Goal: Check status: Check status

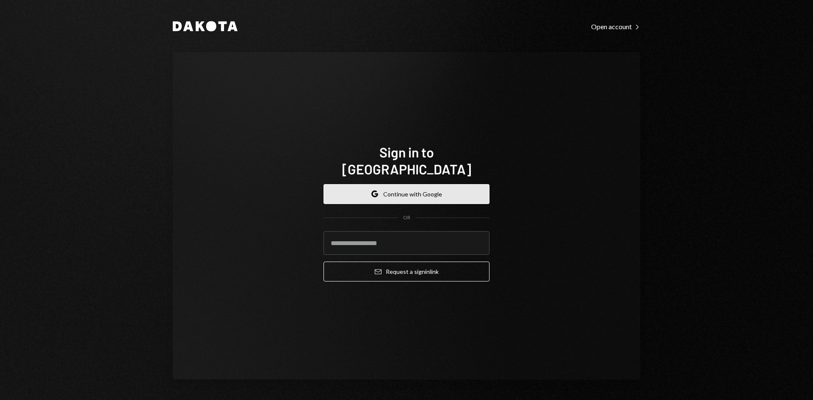
click at [399, 185] on button "Google Continue with Google" at bounding box center [406, 194] width 166 height 20
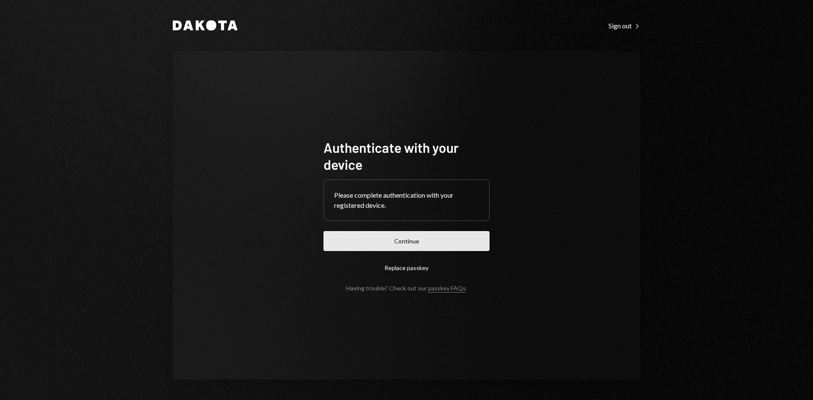
click at [425, 240] on button "Continue" at bounding box center [406, 241] width 166 height 20
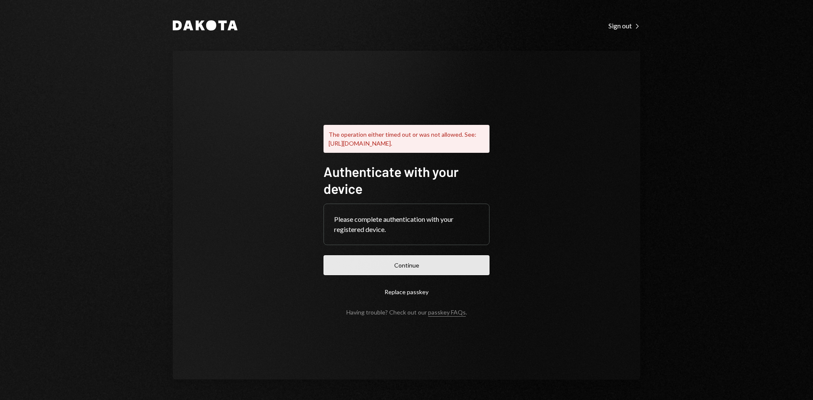
click at [397, 268] on button "Continue" at bounding box center [406, 265] width 166 height 20
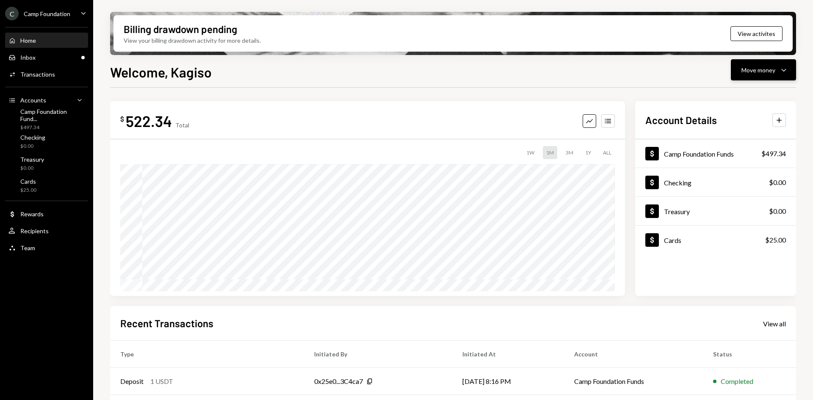
click at [776, 68] on div "Move money Caret Down" at bounding box center [763, 70] width 44 height 10
click at [761, 135] on div "Deposit" at bounding box center [757, 133] width 62 height 9
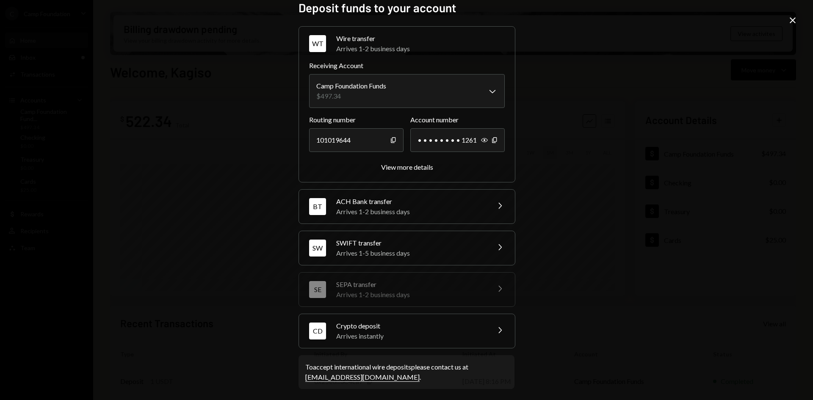
scroll to position [12, 0]
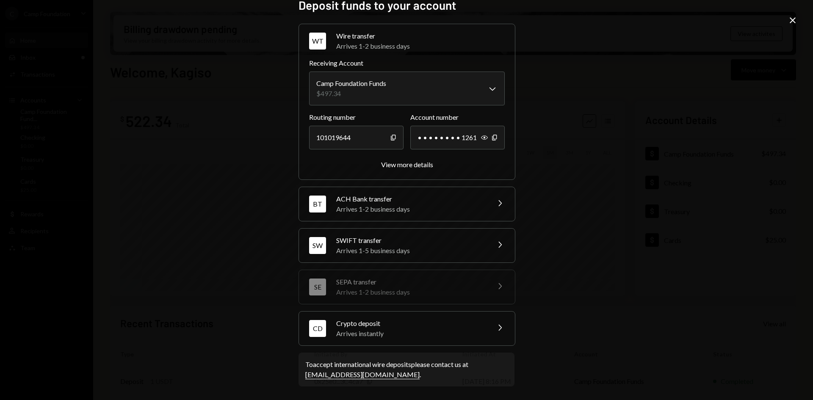
click at [411, 323] on div "Crypto deposit" at bounding box center [410, 323] width 148 height 10
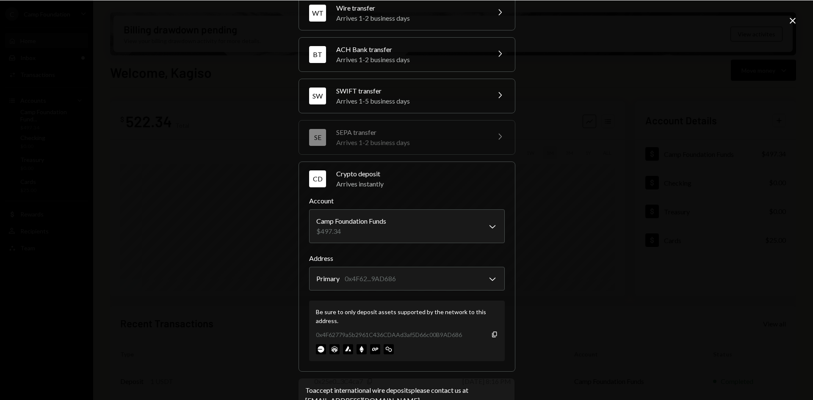
scroll to position [55, 0]
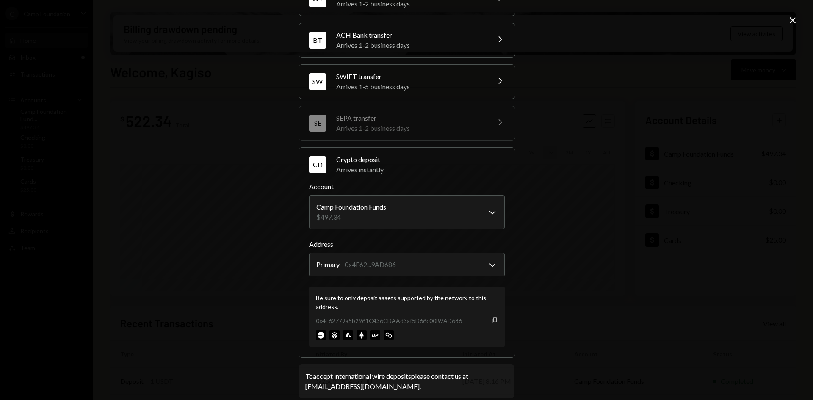
click at [493, 321] on icon "Copy" at bounding box center [494, 320] width 7 height 7
click at [491, 317] on icon "Copy" at bounding box center [494, 320] width 7 height 7
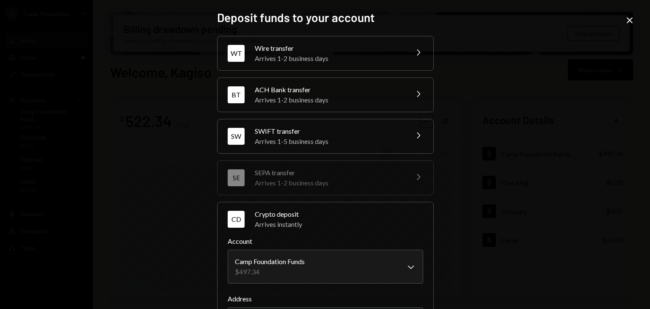
scroll to position [156, 0]
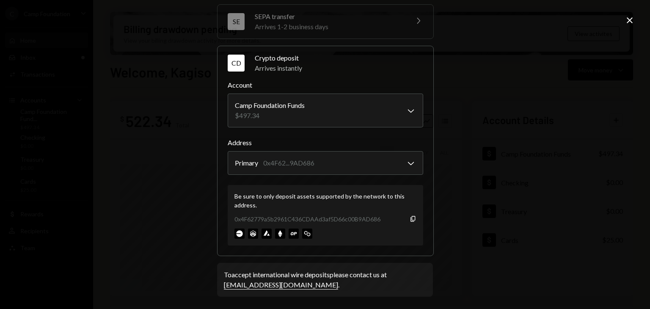
click at [627, 21] on icon "Close" at bounding box center [630, 20] width 10 height 10
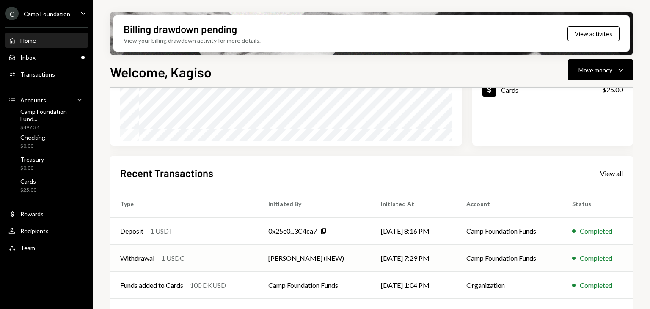
scroll to position [169, 0]
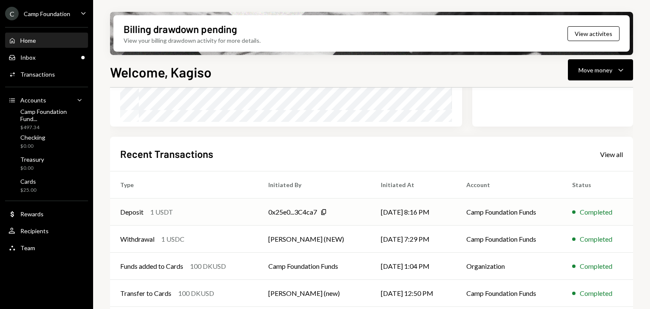
click at [192, 212] on div "Deposit 1 USDT" at bounding box center [184, 212] width 128 height 10
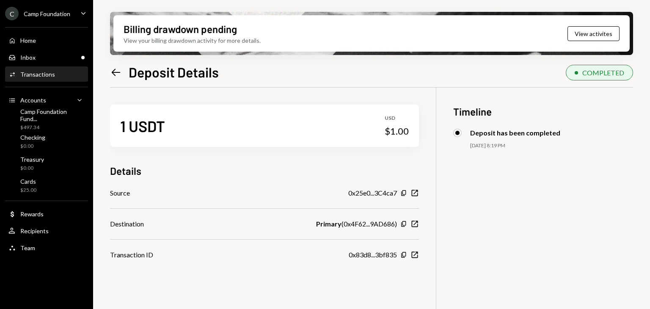
click at [114, 71] on icon "Left Arrow" at bounding box center [116, 72] width 12 height 12
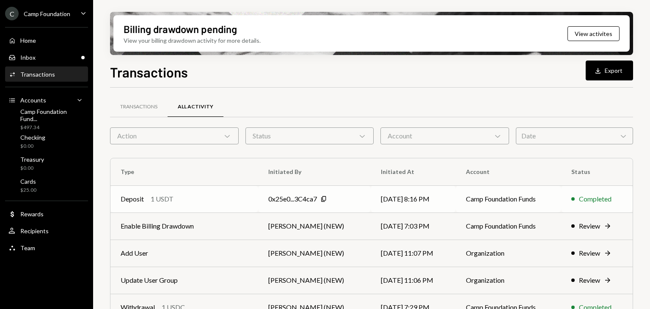
click at [198, 198] on div "Deposit 1 USDT" at bounding box center [184, 199] width 127 height 10
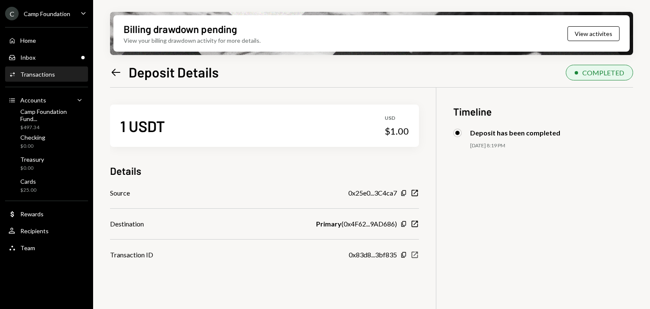
click at [411, 256] on icon "New Window" at bounding box center [415, 255] width 8 height 8
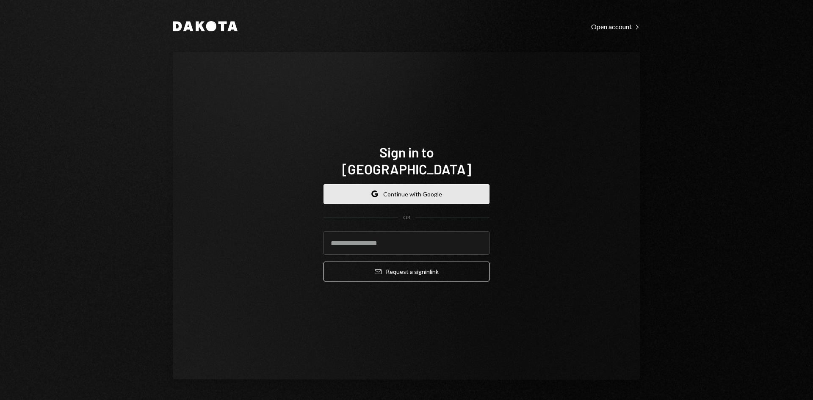
click at [419, 184] on button "Google Continue with Google" at bounding box center [406, 194] width 166 height 20
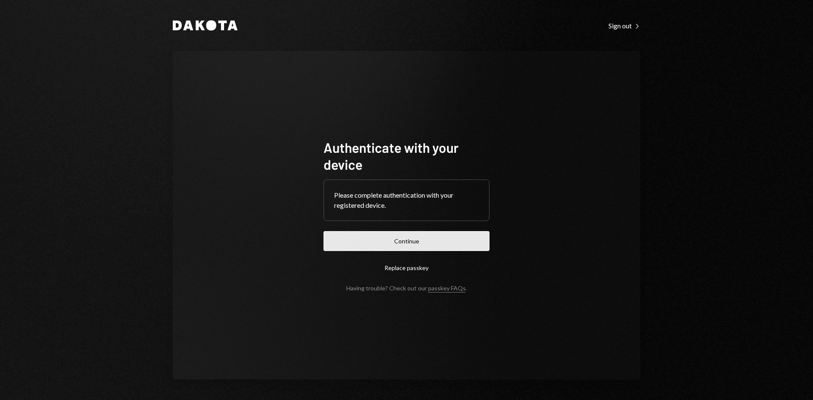
click at [373, 239] on button "Continue" at bounding box center [406, 241] width 166 height 20
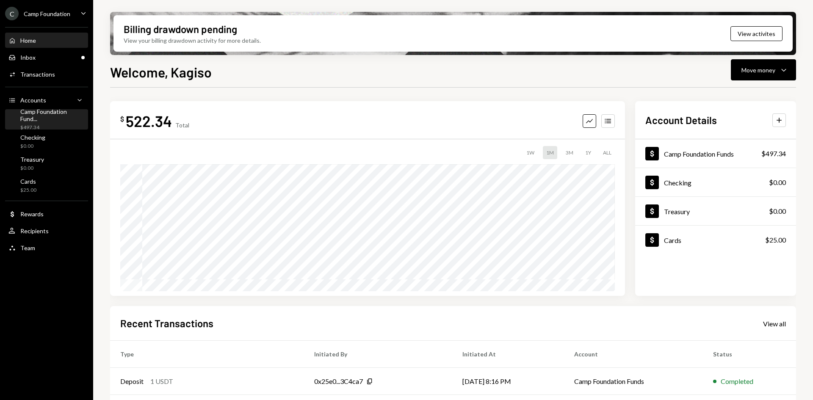
drag, startPoint x: 48, startPoint y: 110, endPoint x: 46, endPoint y: 125, distance: 15.4
drag, startPoint x: 46, startPoint y: 125, endPoint x: 44, endPoint y: 287, distance: 161.7
click at [44, 287] on div "C Camp Foundation Caret Down Home Home Inbox Inbox Activities Transactions Acco…" at bounding box center [46, 200] width 93 height 400
click at [63, 2] on ul "C Camp Foundation Caret Down Home Home Inbox Inbox Activities Transactions Acco…" at bounding box center [46, 128] width 93 height 257
click at [59, 9] on div "C Camp Foundation" at bounding box center [37, 14] width 65 height 14
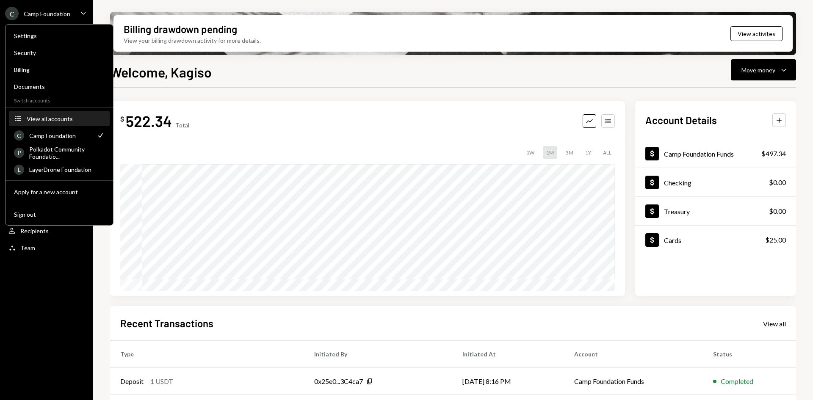
click at [52, 124] on button "Accounts View all accounts" at bounding box center [59, 118] width 101 height 15
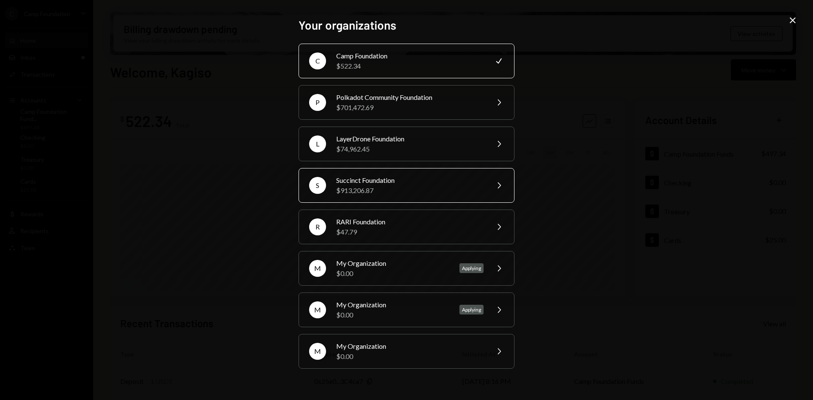
click at [384, 174] on div "S Succinct Foundation $913,206.87 Chevron Right" at bounding box center [406, 185] width 216 height 35
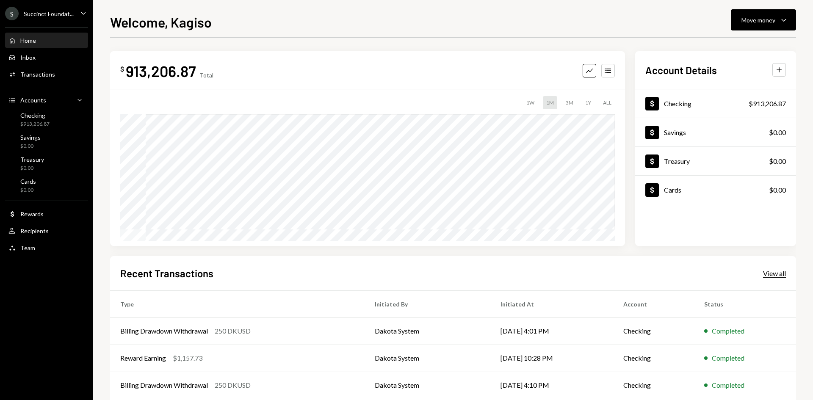
click at [766, 274] on div "View all" at bounding box center [774, 273] width 23 height 8
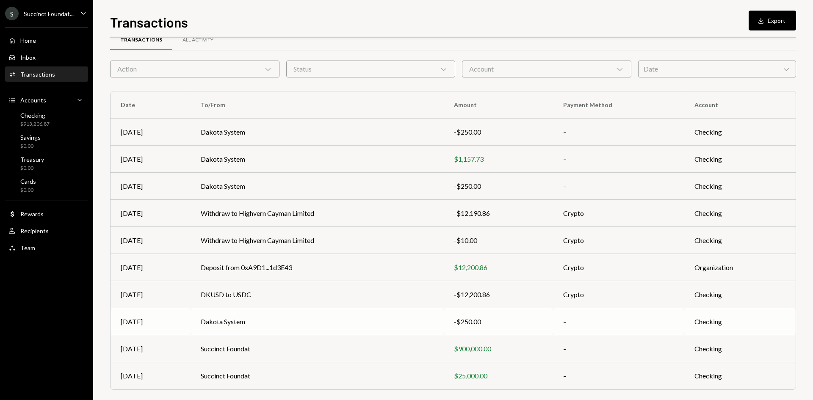
scroll to position [24, 0]
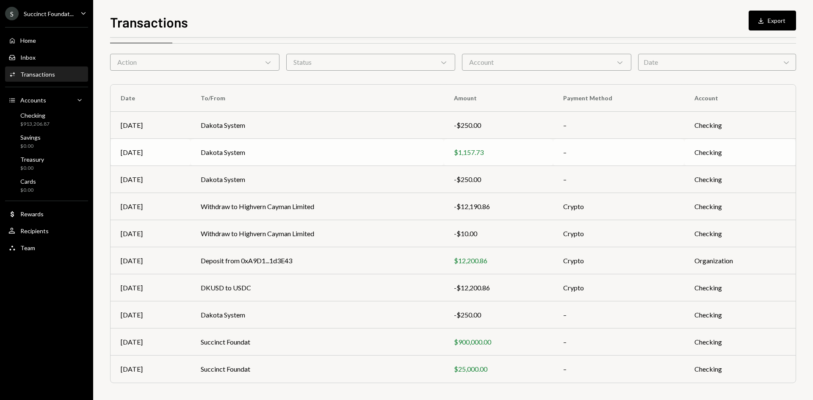
click at [462, 142] on td "$1,157.73" at bounding box center [498, 152] width 109 height 27
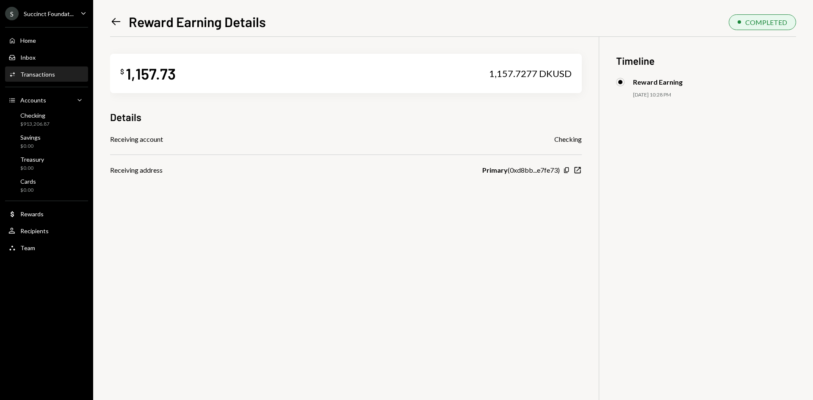
click at [115, 23] on icon "Left Arrow" at bounding box center [116, 22] width 12 height 12
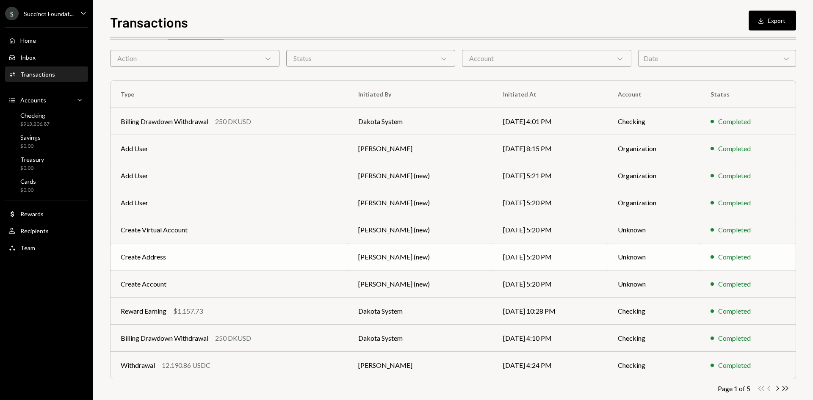
scroll to position [42, 0]
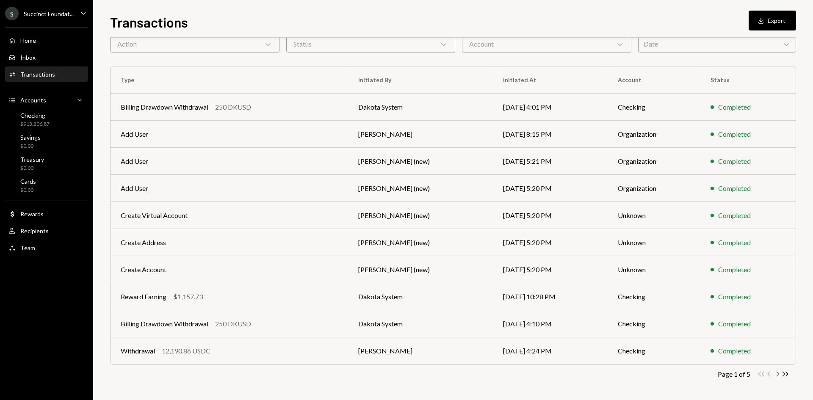
click at [776, 372] on icon "button" at bounding box center [777, 374] width 3 height 5
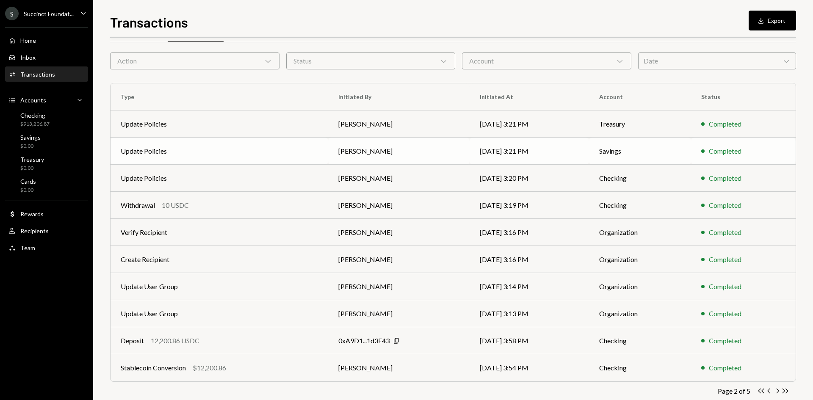
scroll to position [0, 0]
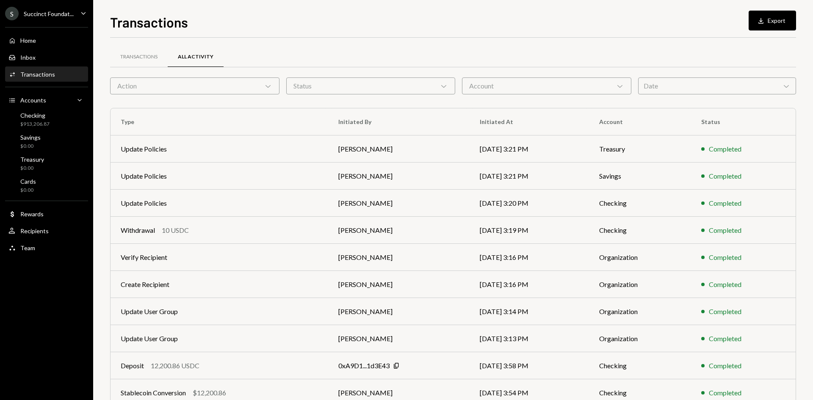
click at [45, 74] on div "Transactions" at bounding box center [37, 74] width 35 height 7
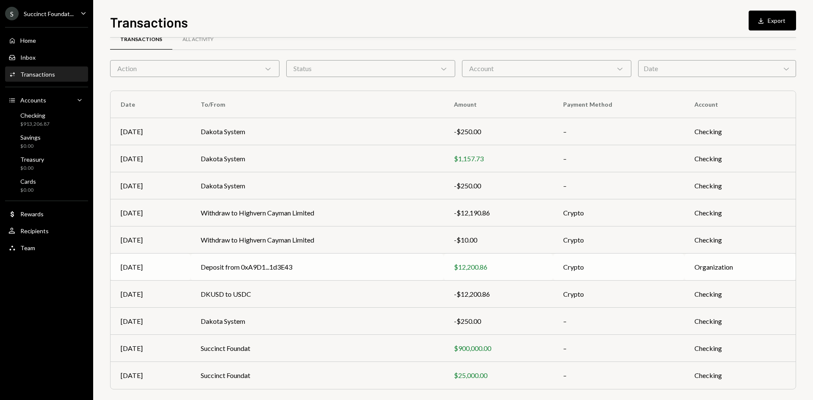
scroll to position [24, 0]
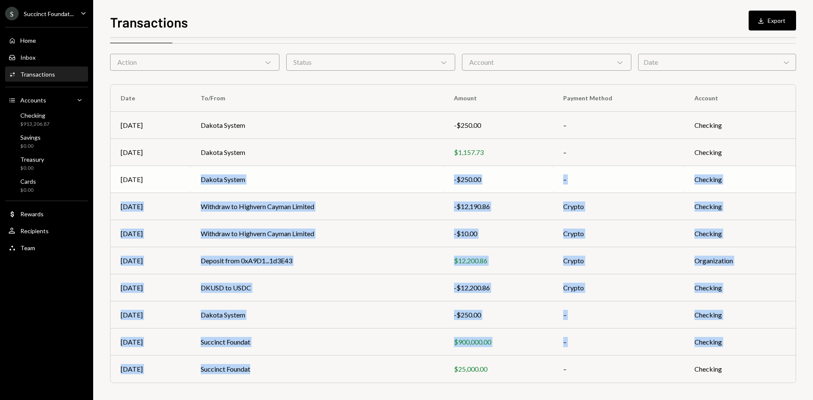
drag, startPoint x: 346, startPoint y: 356, endPoint x: 168, endPoint y: 175, distance: 253.8
click at [168, 175] on tbody "Aug 13 Dakota System -$250.00 – Checking Jul 17 Dakota System $1,157.73 – Check…" at bounding box center [452, 247] width 685 height 271
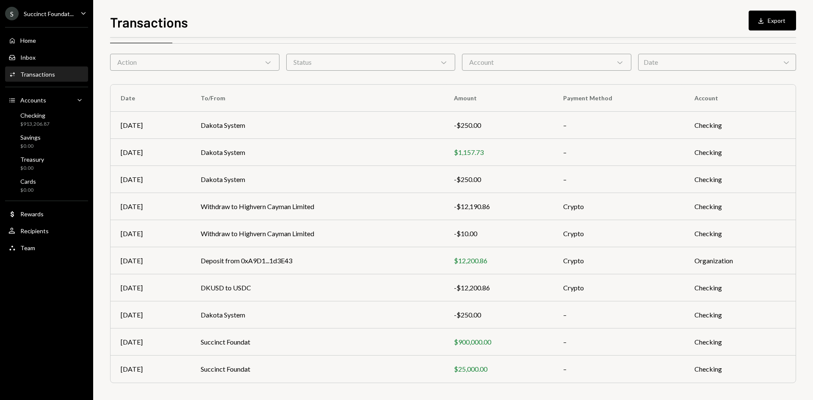
click at [192, 77] on div "Transactions All Activity Action Chevron Down Status Chevron Down Account Chevr…" at bounding box center [453, 214] width 686 height 373
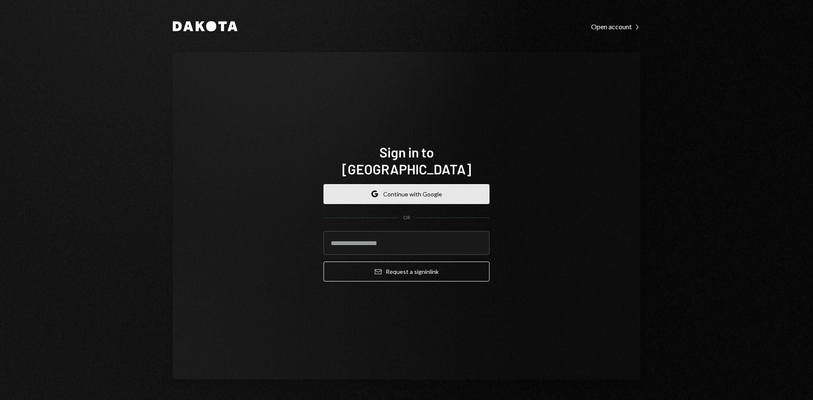
click at [433, 189] on button "Google Continue with Google" at bounding box center [406, 194] width 166 height 20
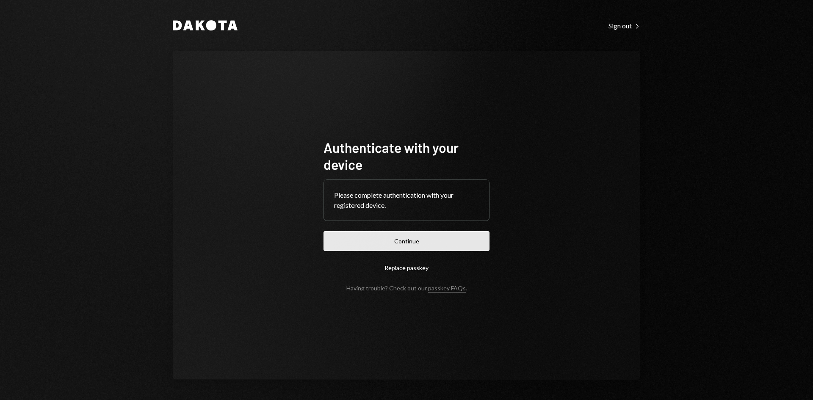
click at [442, 241] on button "Continue" at bounding box center [406, 241] width 166 height 20
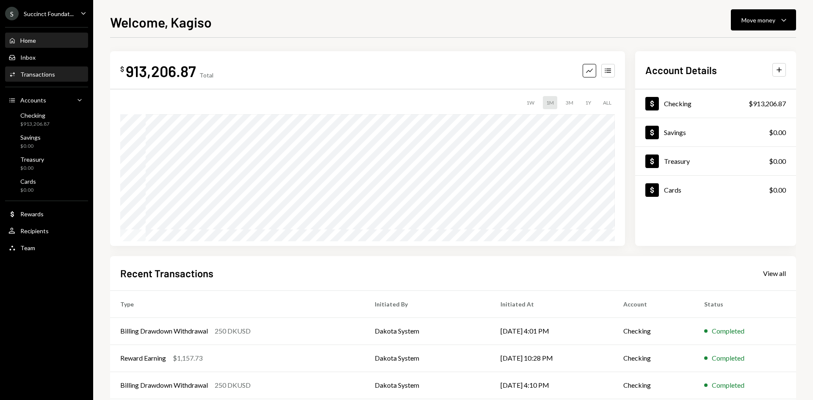
click at [52, 80] on div "Activities Transactions" at bounding box center [46, 74] width 76 height 14
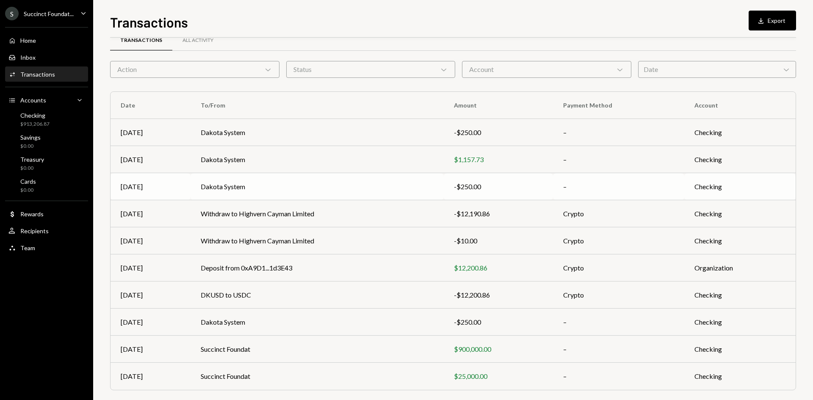
scroll to position [24, 0]
